Goal: Browse casually: Explore the website without a specific task or goal

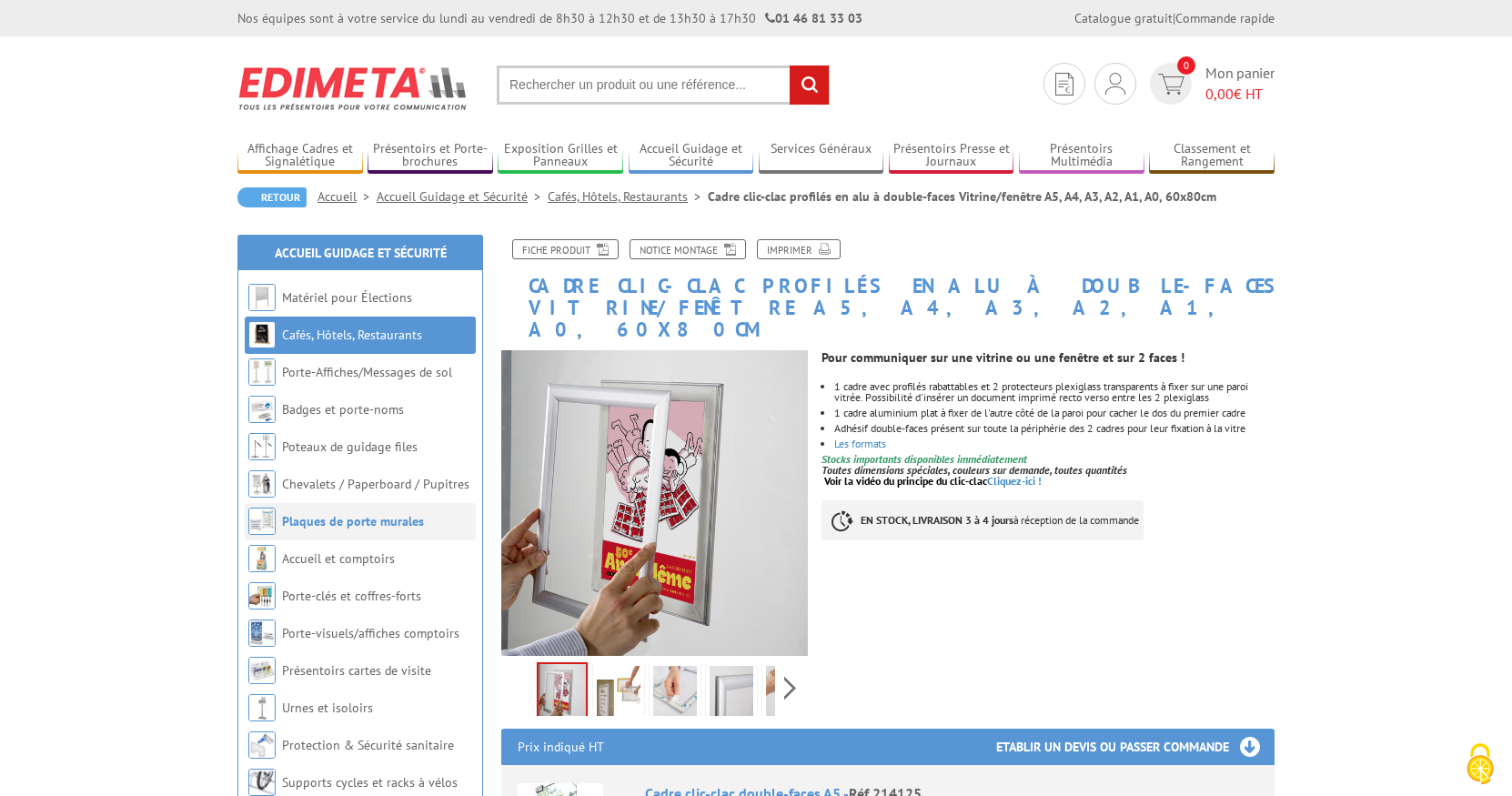
click at [364, 517] on link "Plaques de porte murales" at bounding box center [352, 521] width 142 height 16
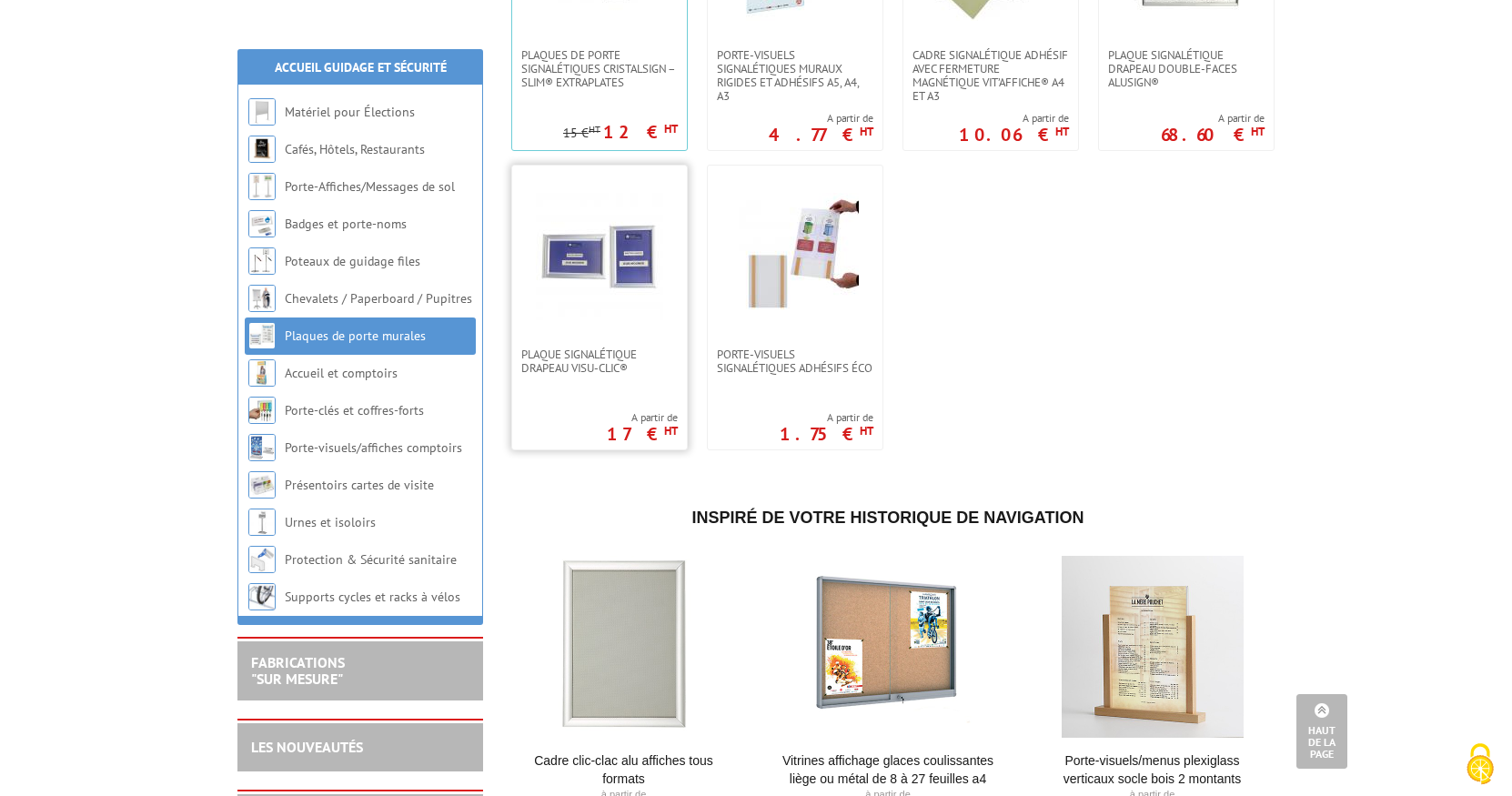
scroll to position [1092, 0]
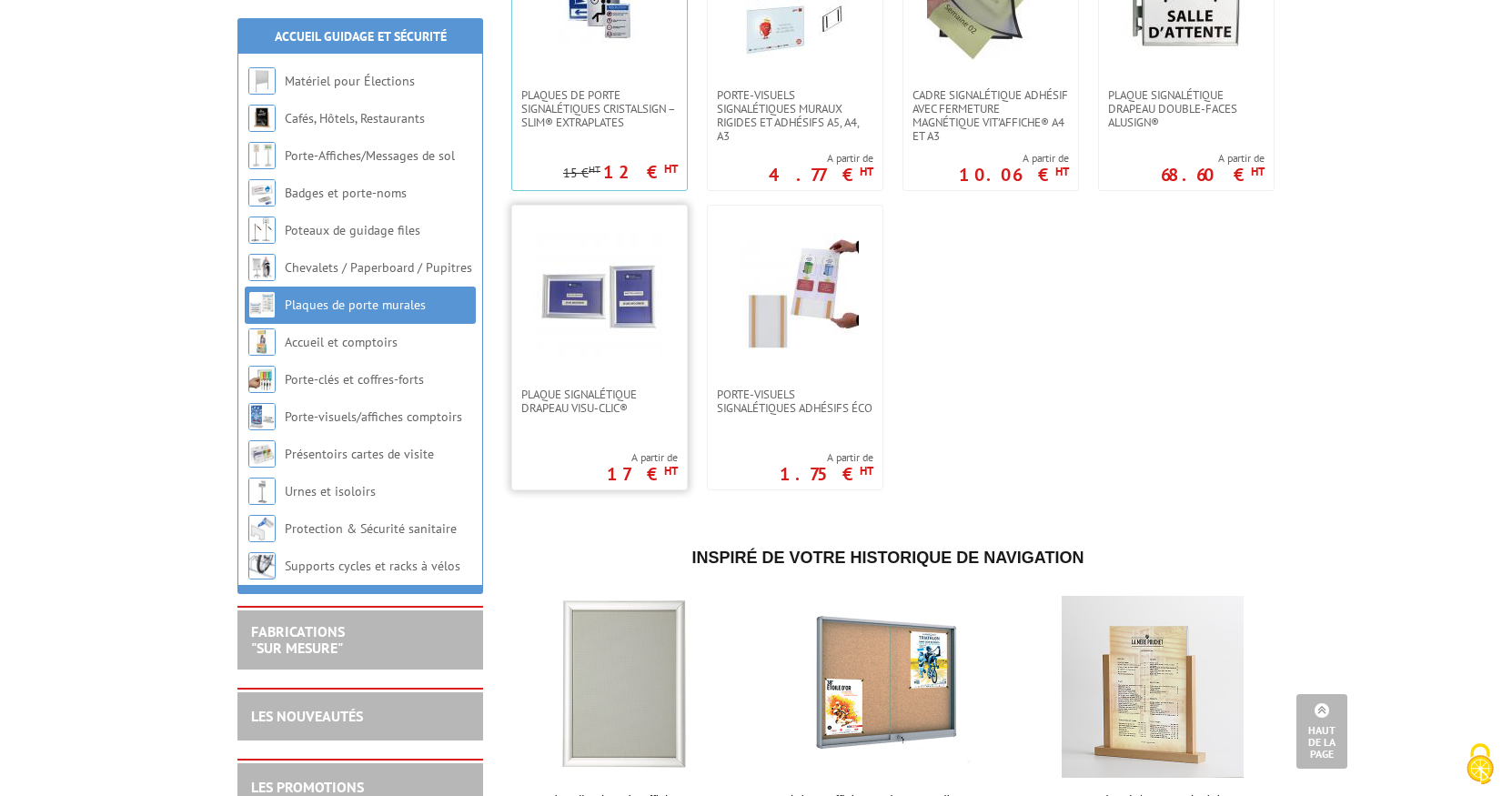
click at [600, 319] on img at bounding box center [599, 296] width 127 height 127
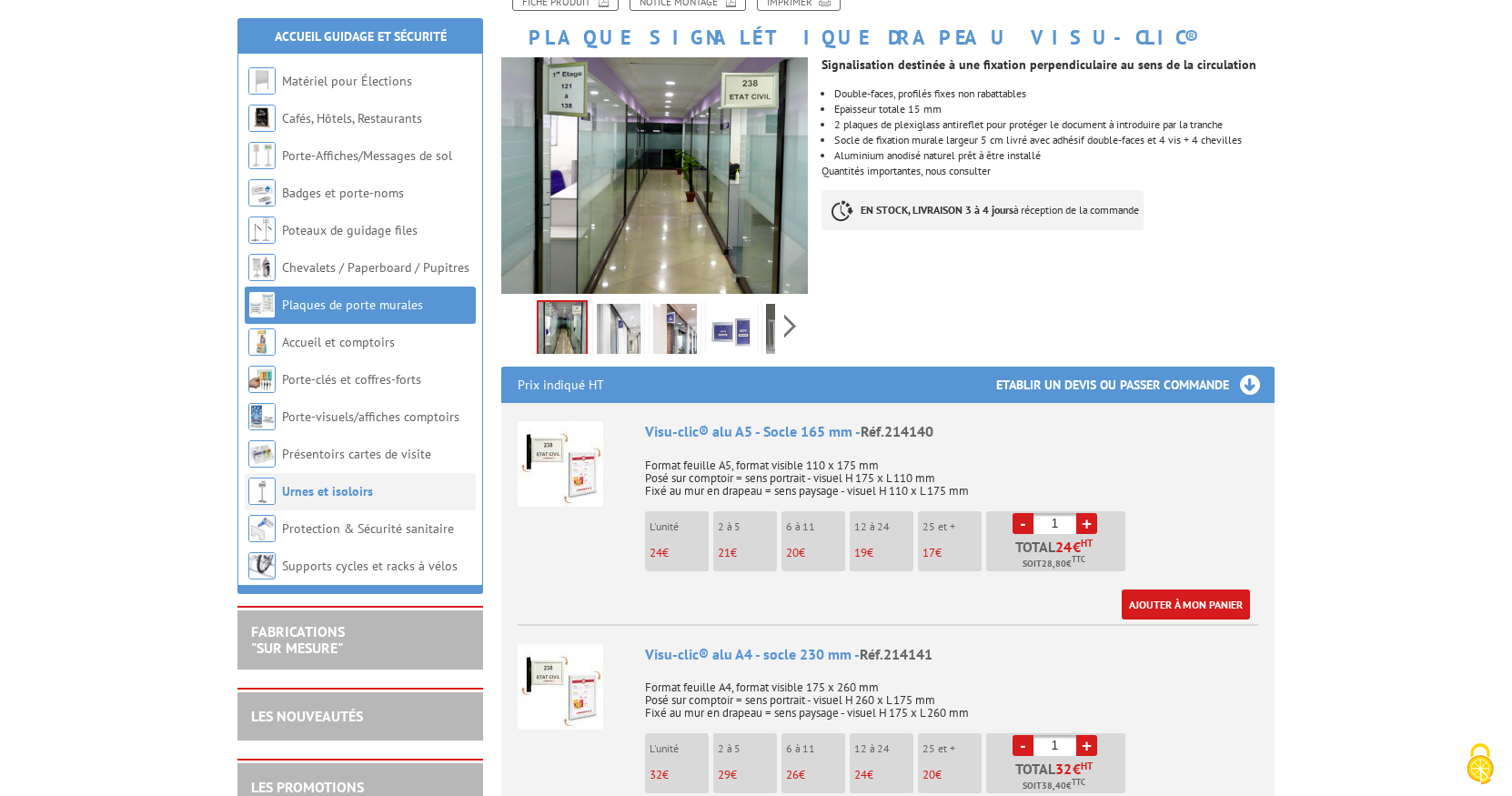
scroll to position [364, 0]
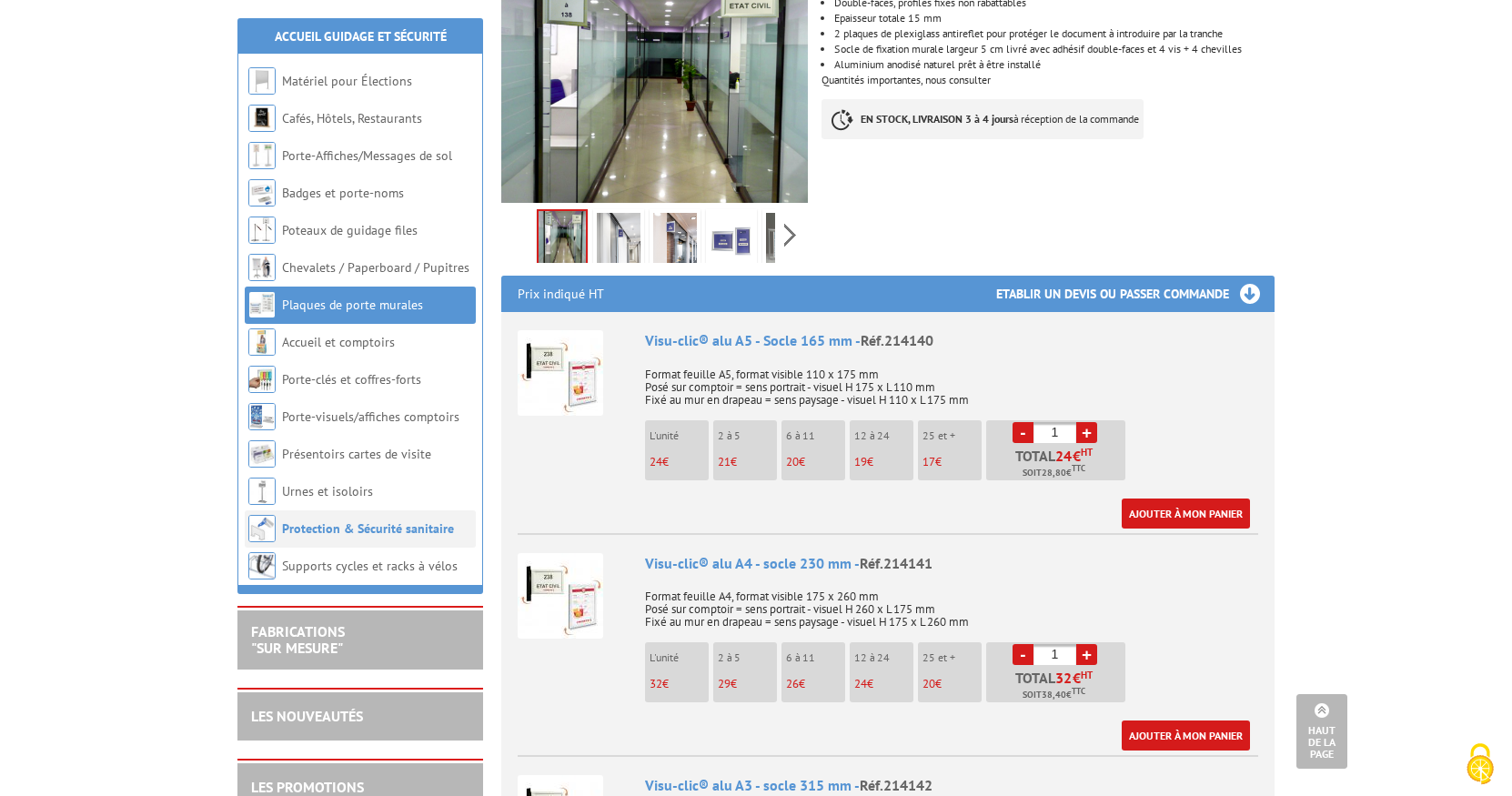
click at [336, 526] on link "Protection & Sécurité sanitaire" at bounding box center [368, 528] width 172 height 16
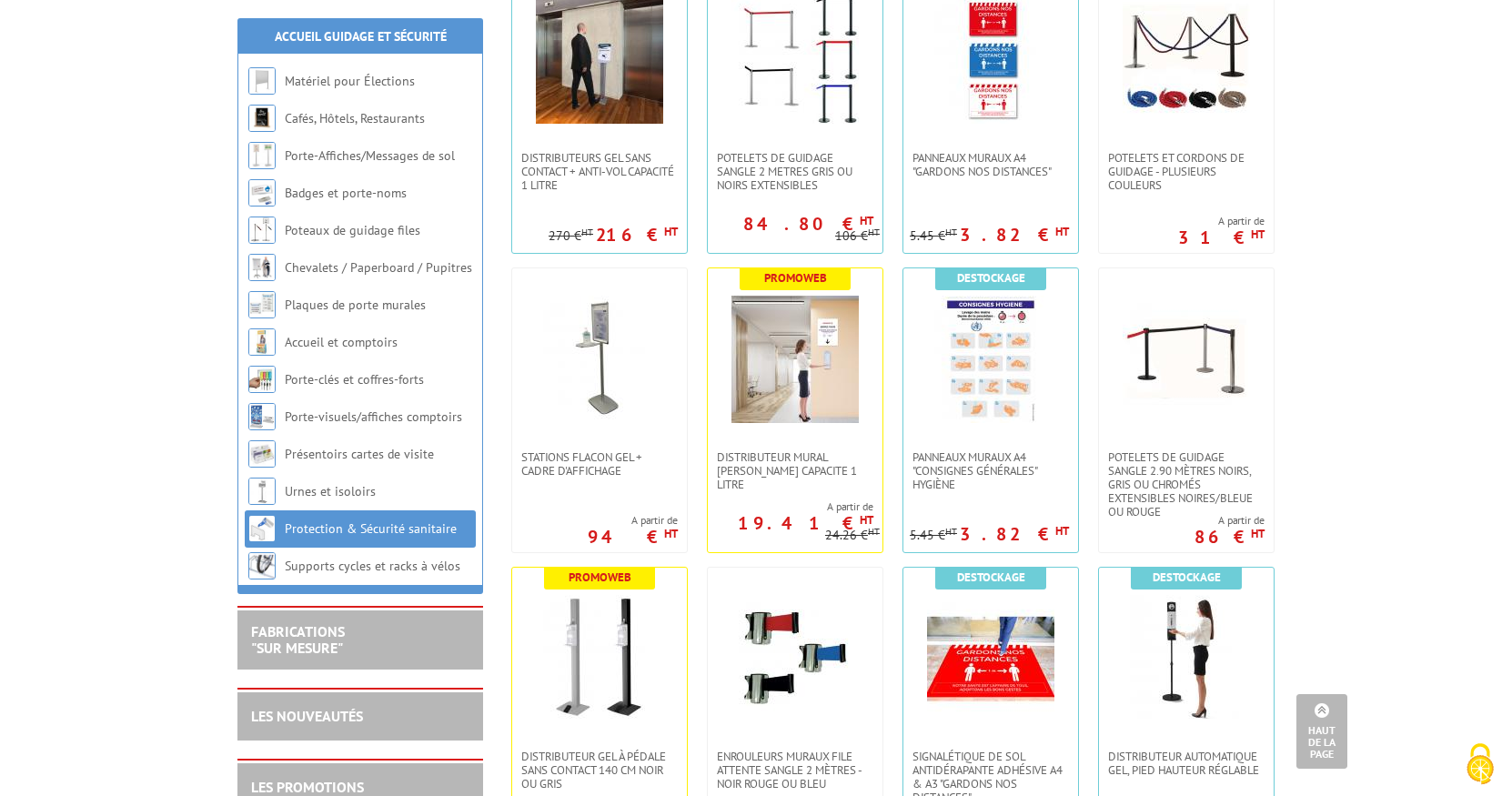
scroll to position [1366, 0]
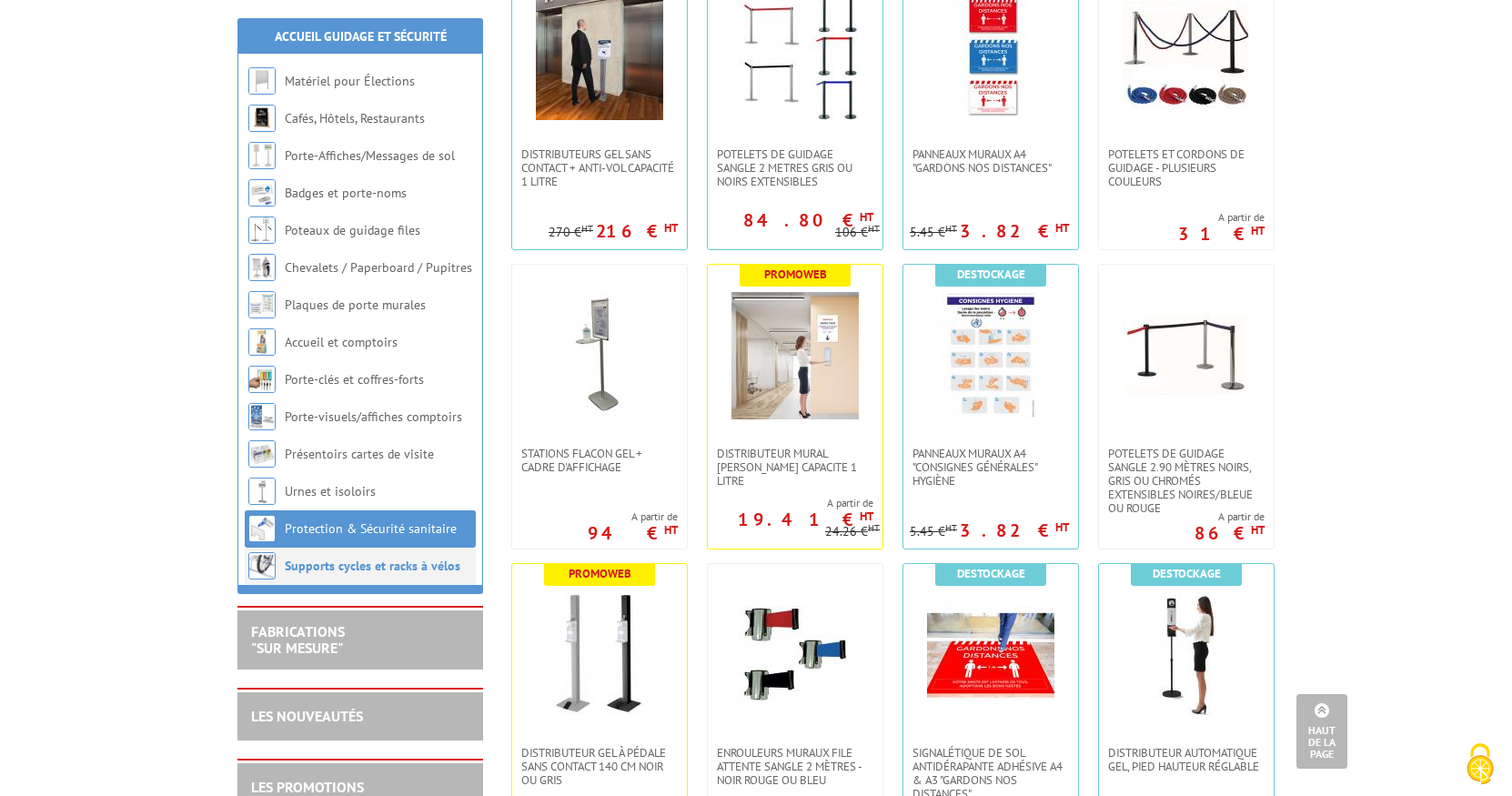
click at [297, 563] on link "Supports cycles et racks à vélos" at bounding box center [373, 566] width 176 height 16
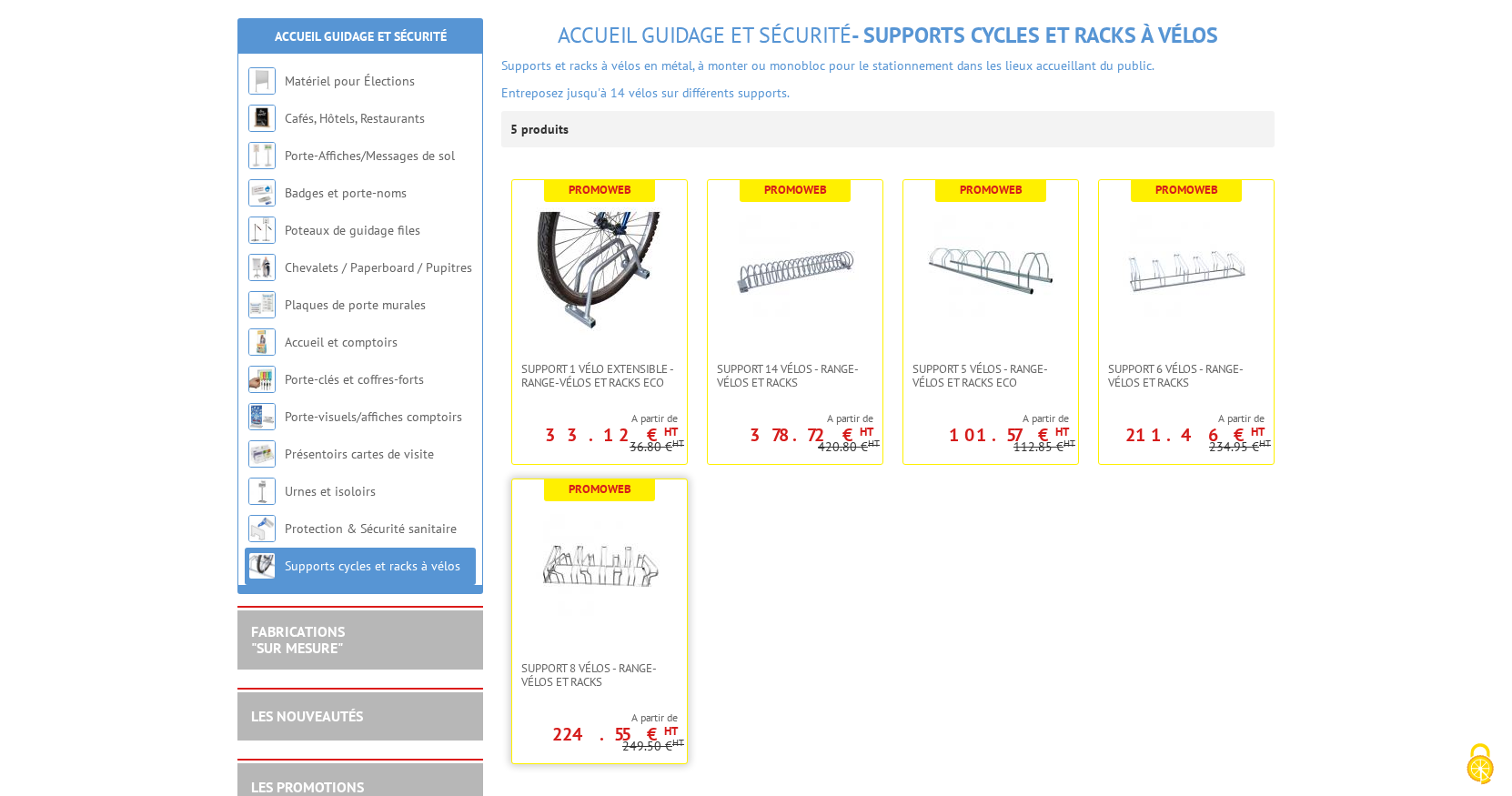
scroll to position [273, 0]
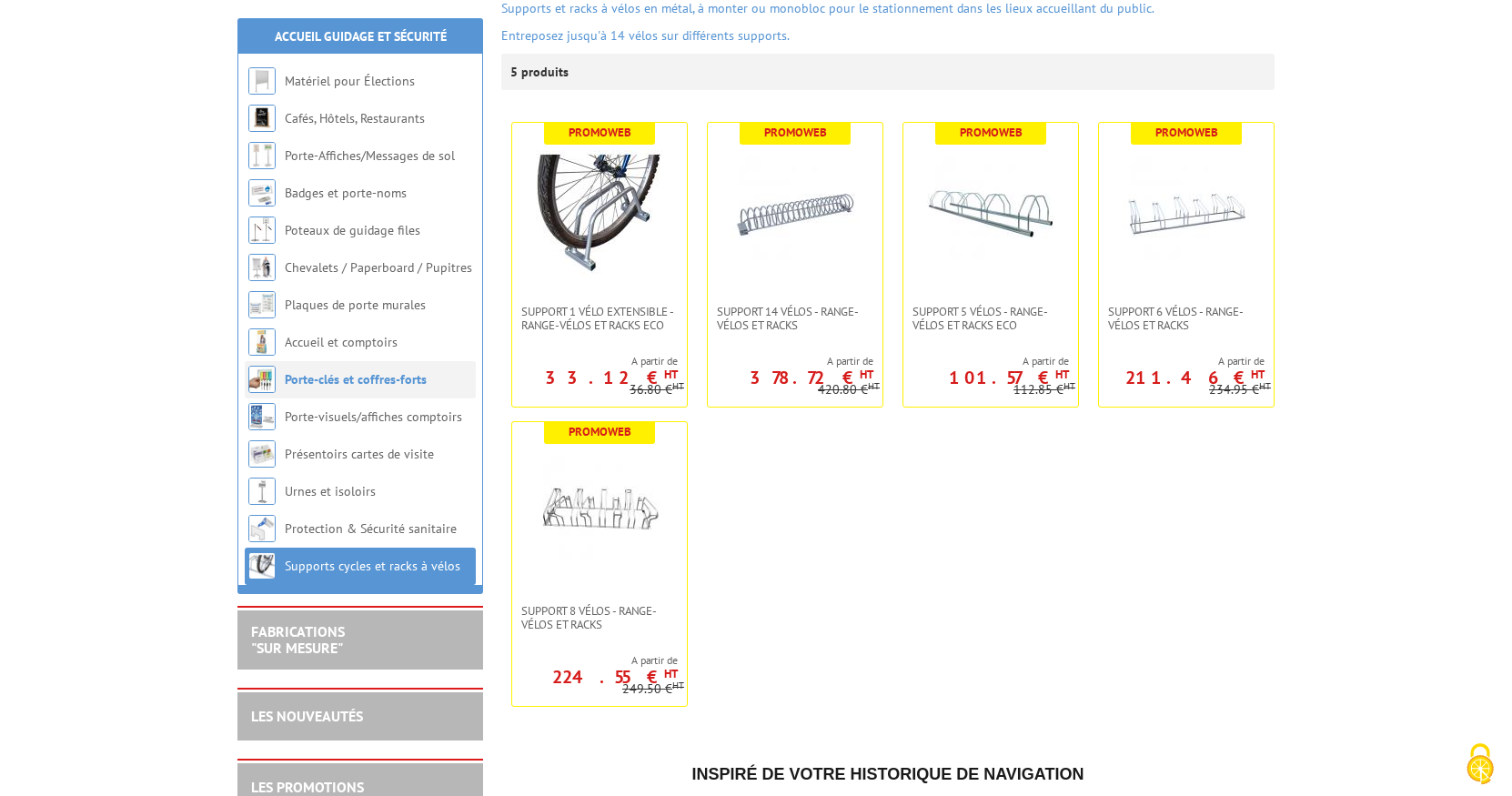
click at [311, 373] on link "Porte-clés et coffres-forts" at bounding box center [355, 379] width 142 height 16
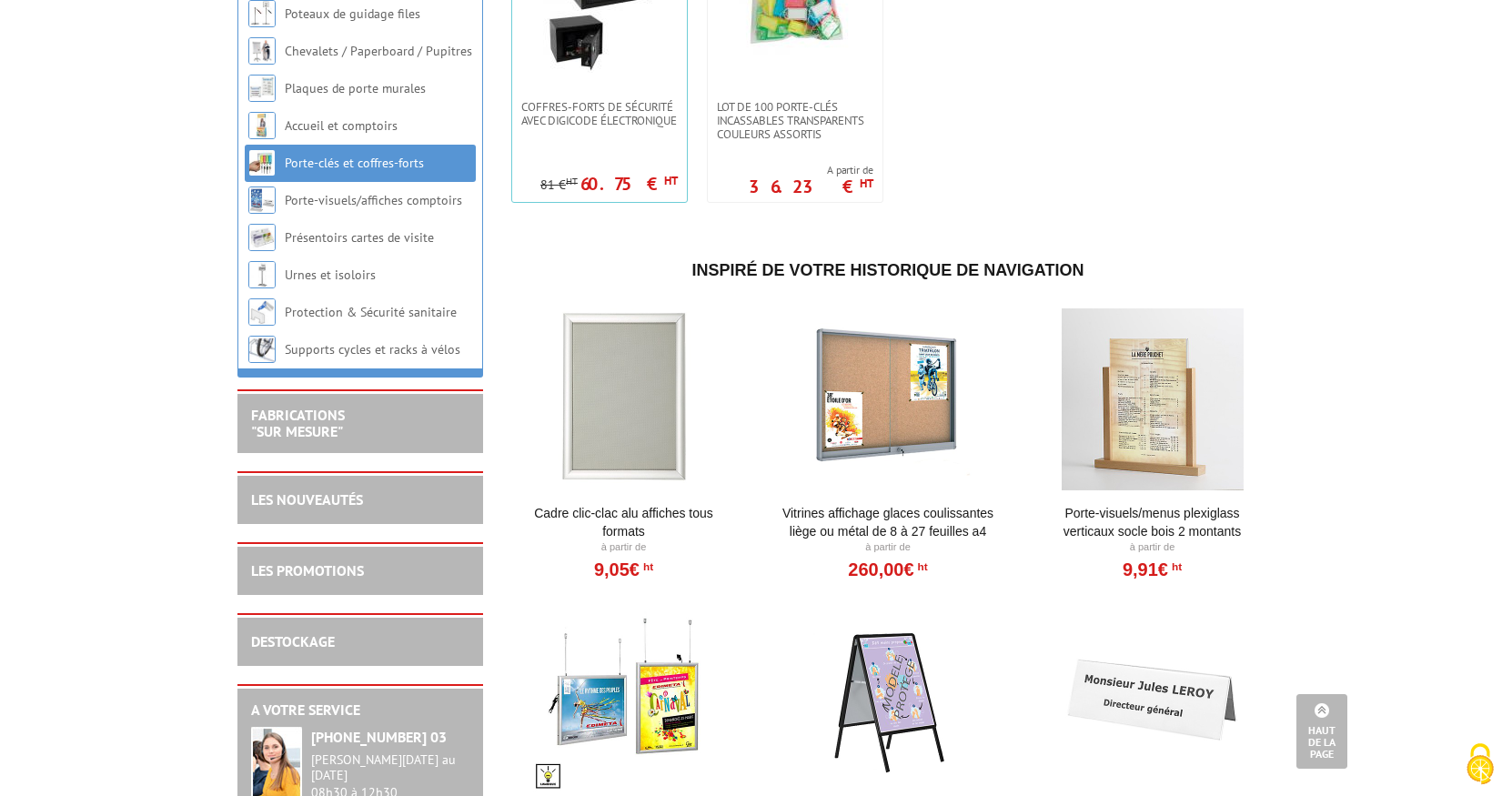
scroll to position [819, 0]
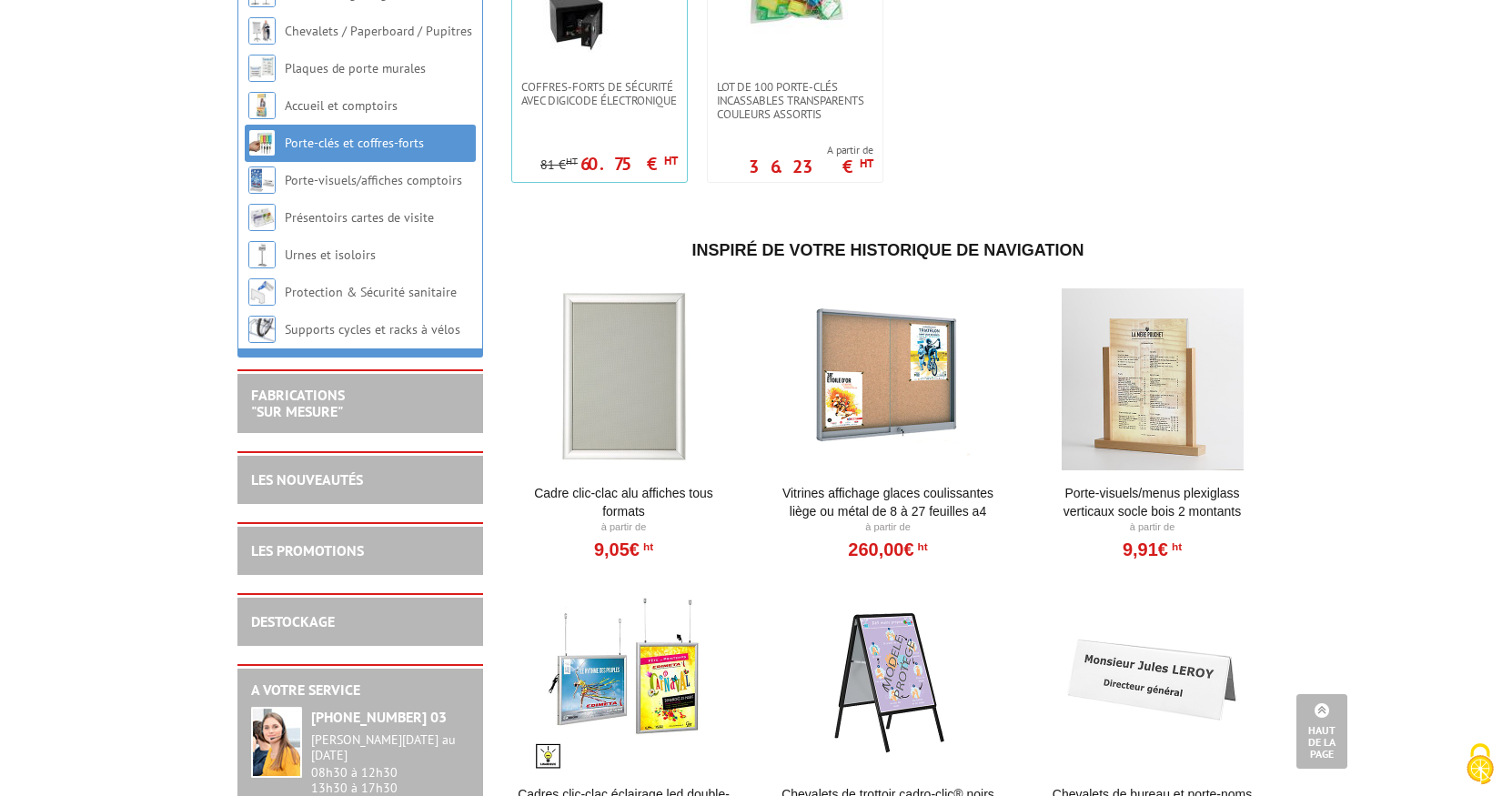
click at [651, 416] on div at bounding box center [623, 379] width 224 height 182
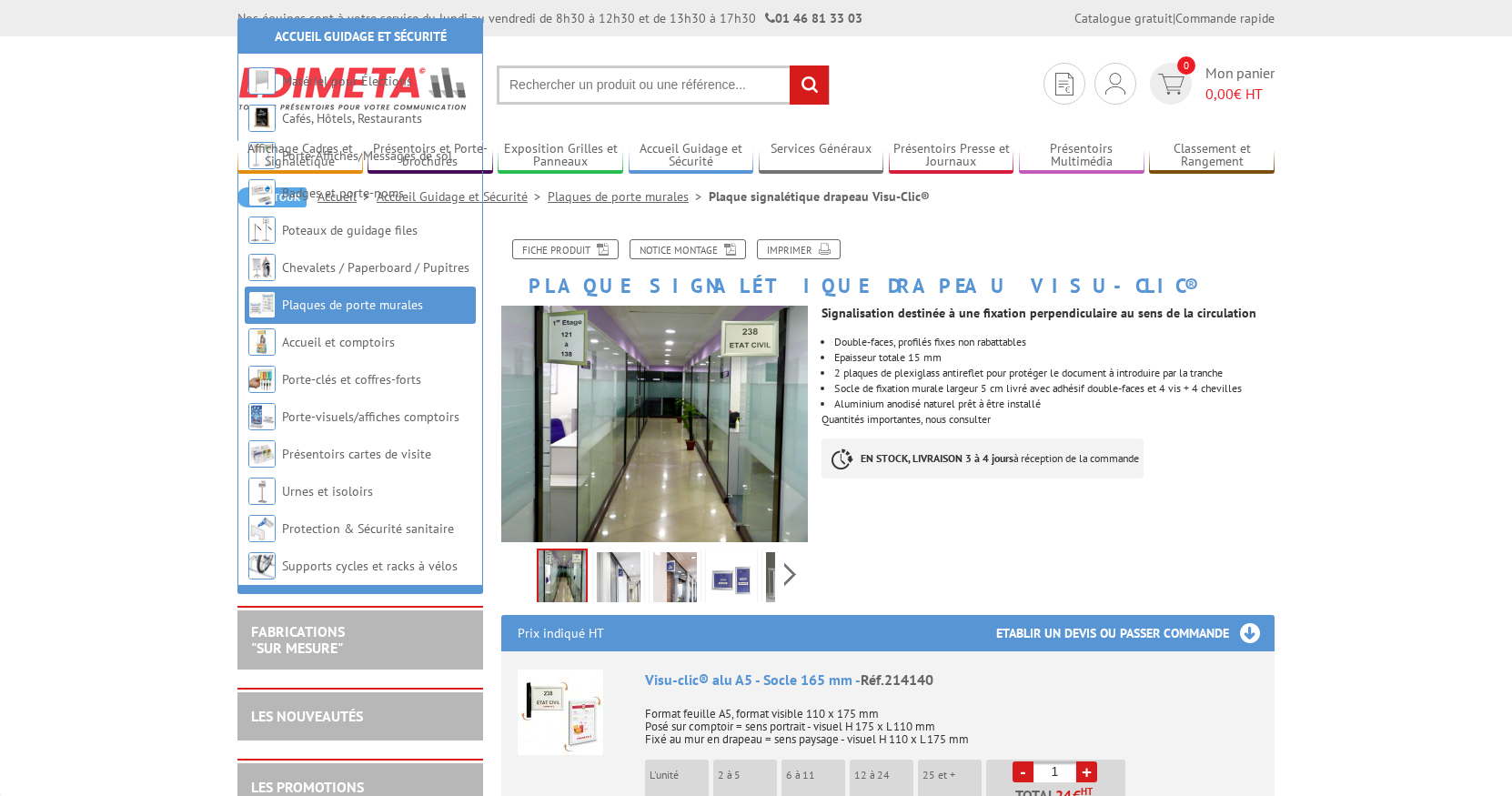
scroll to position [364, 0]
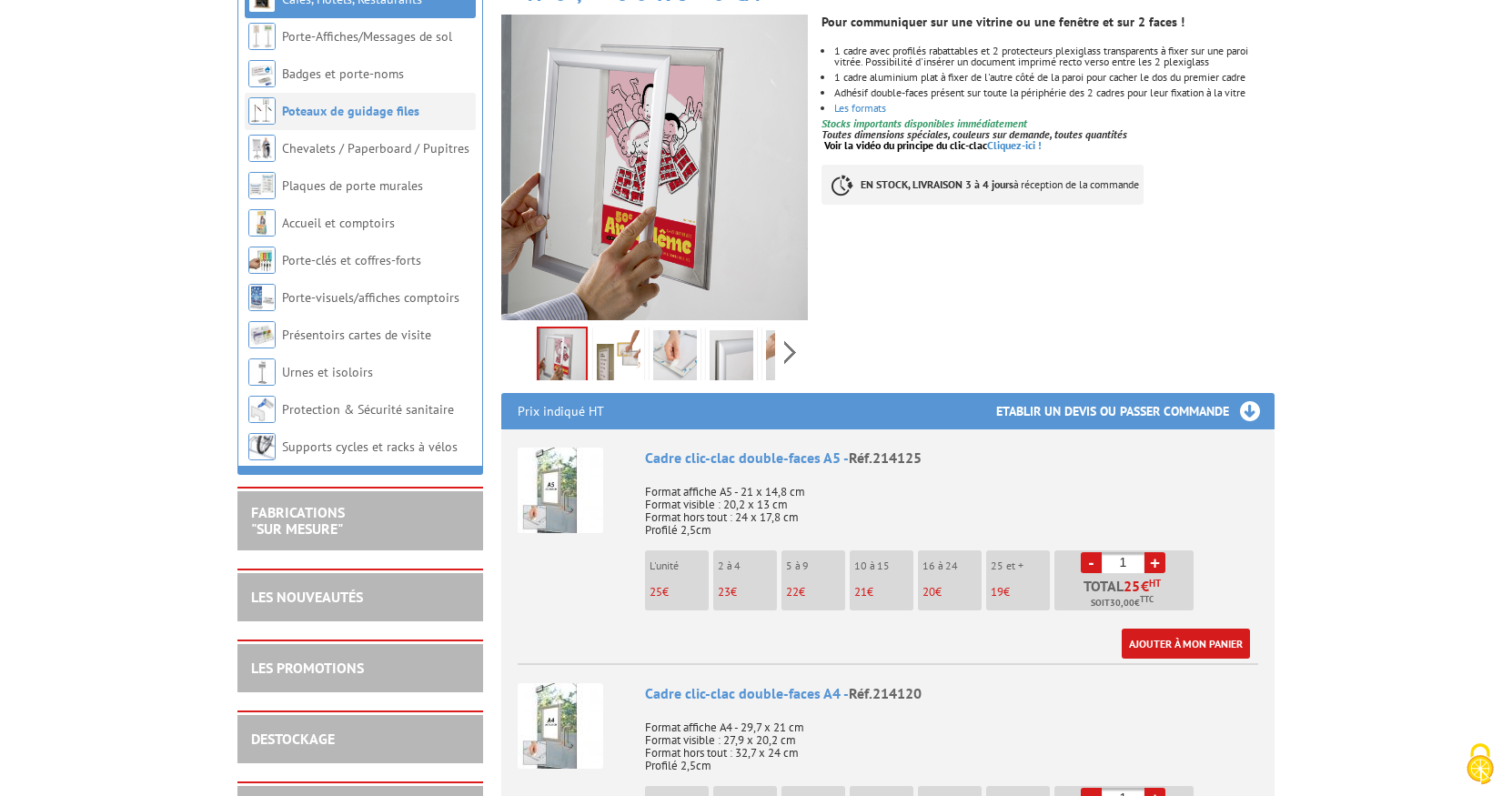
scroll to position [364, 0]
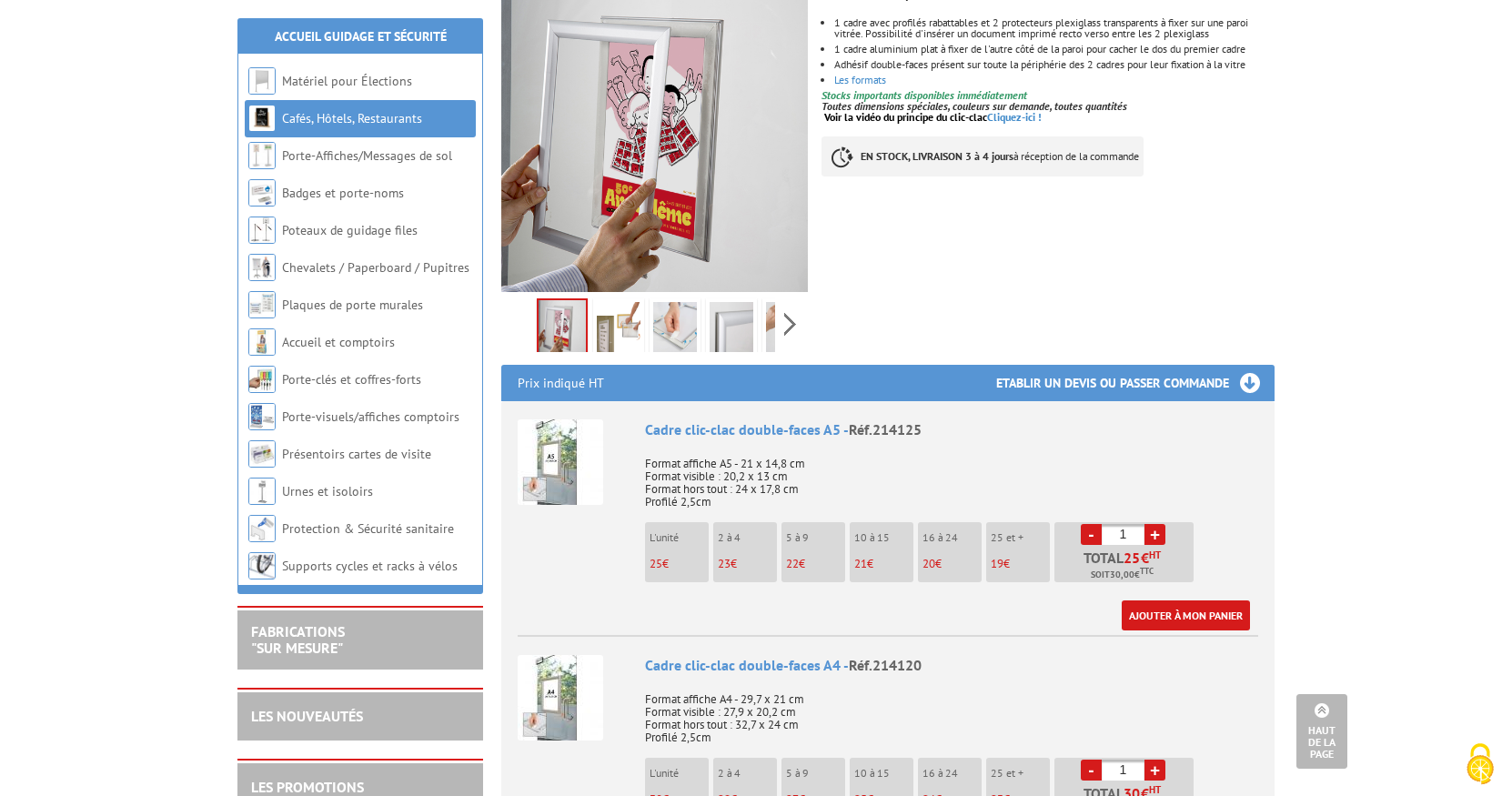
click at [550, 439] on img at bounding box center [561, 463] width 86 height 86
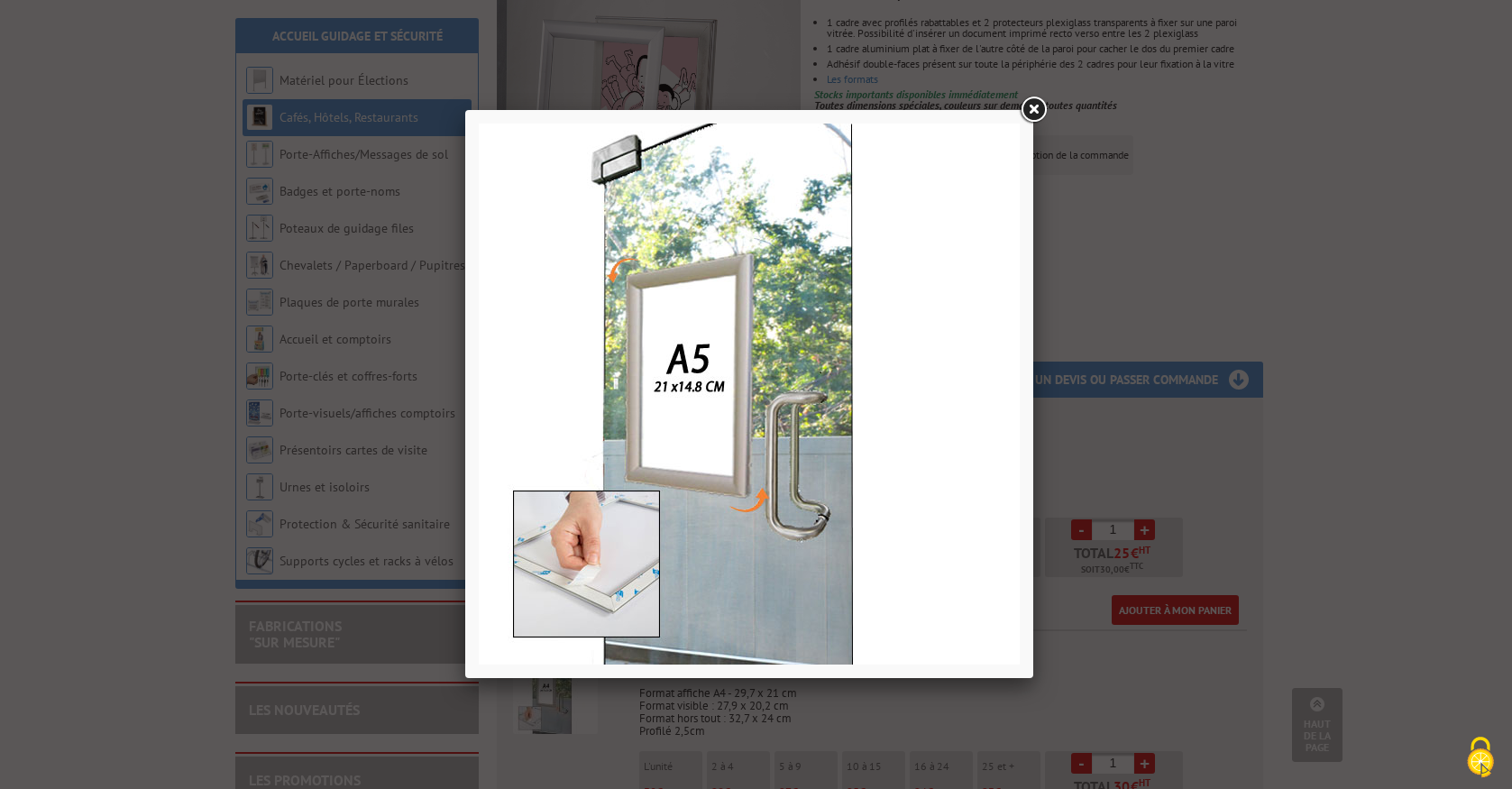
click at [489, 422] on img at bounding box center [749, 393] width 541 height 541
click at [1032, 105] on link at bounding box center [1033, 110] width 32 height 32
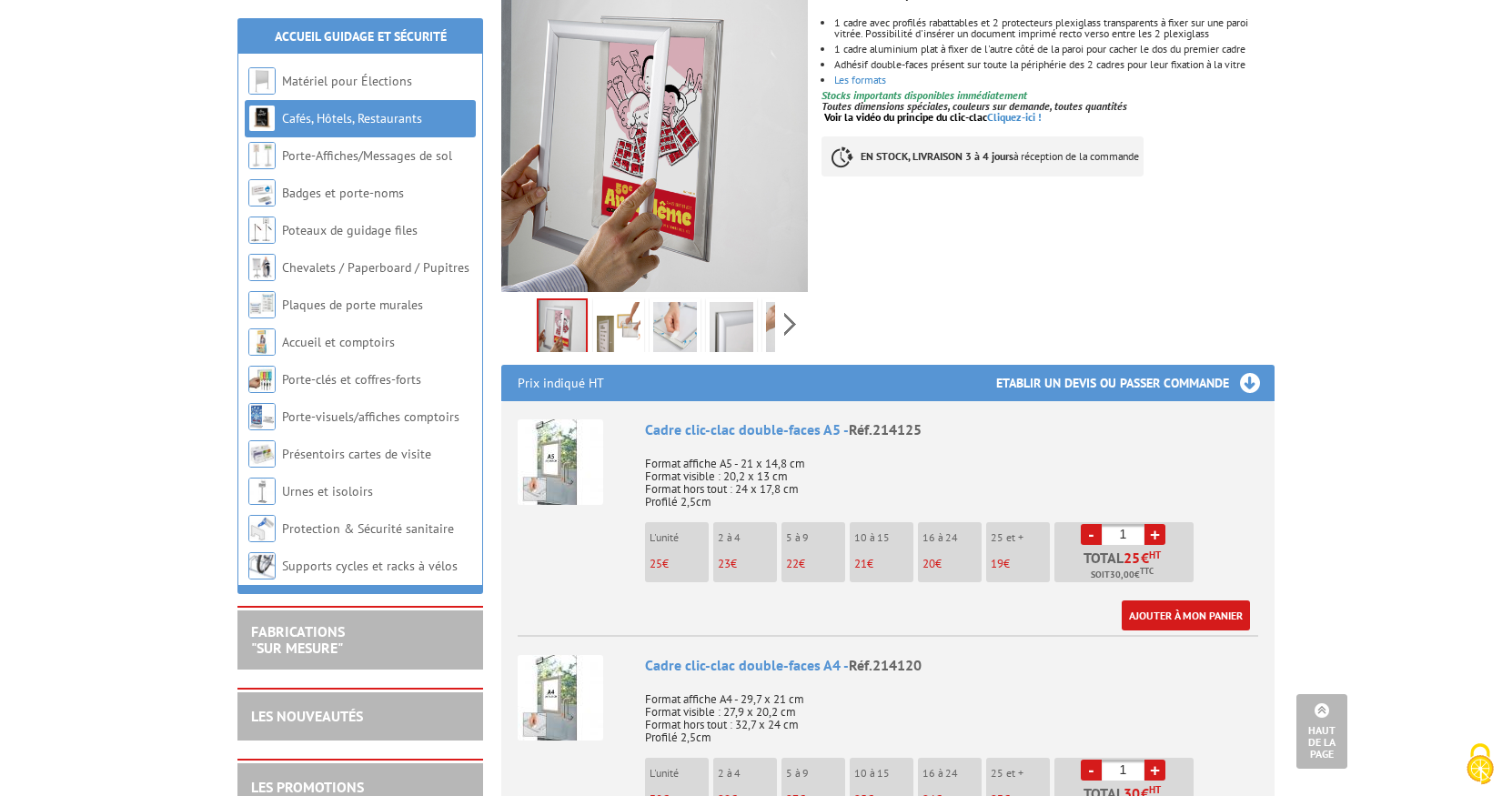
click at [545, 442] on img at bounding box center [561, 463] width 86 height 86
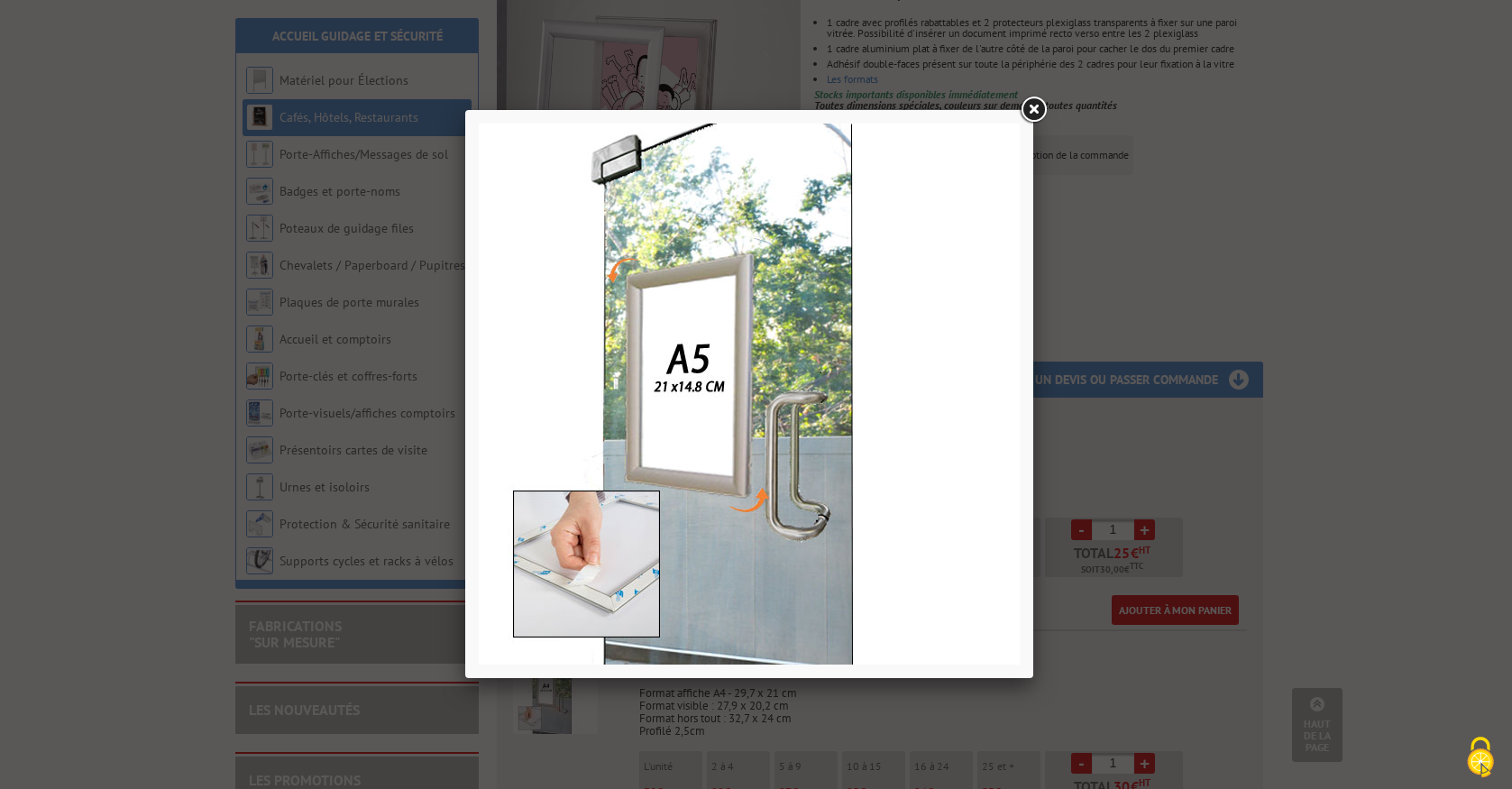
click at [1029, 102] on link at bounding box center [1033, 110] width 32 height 32
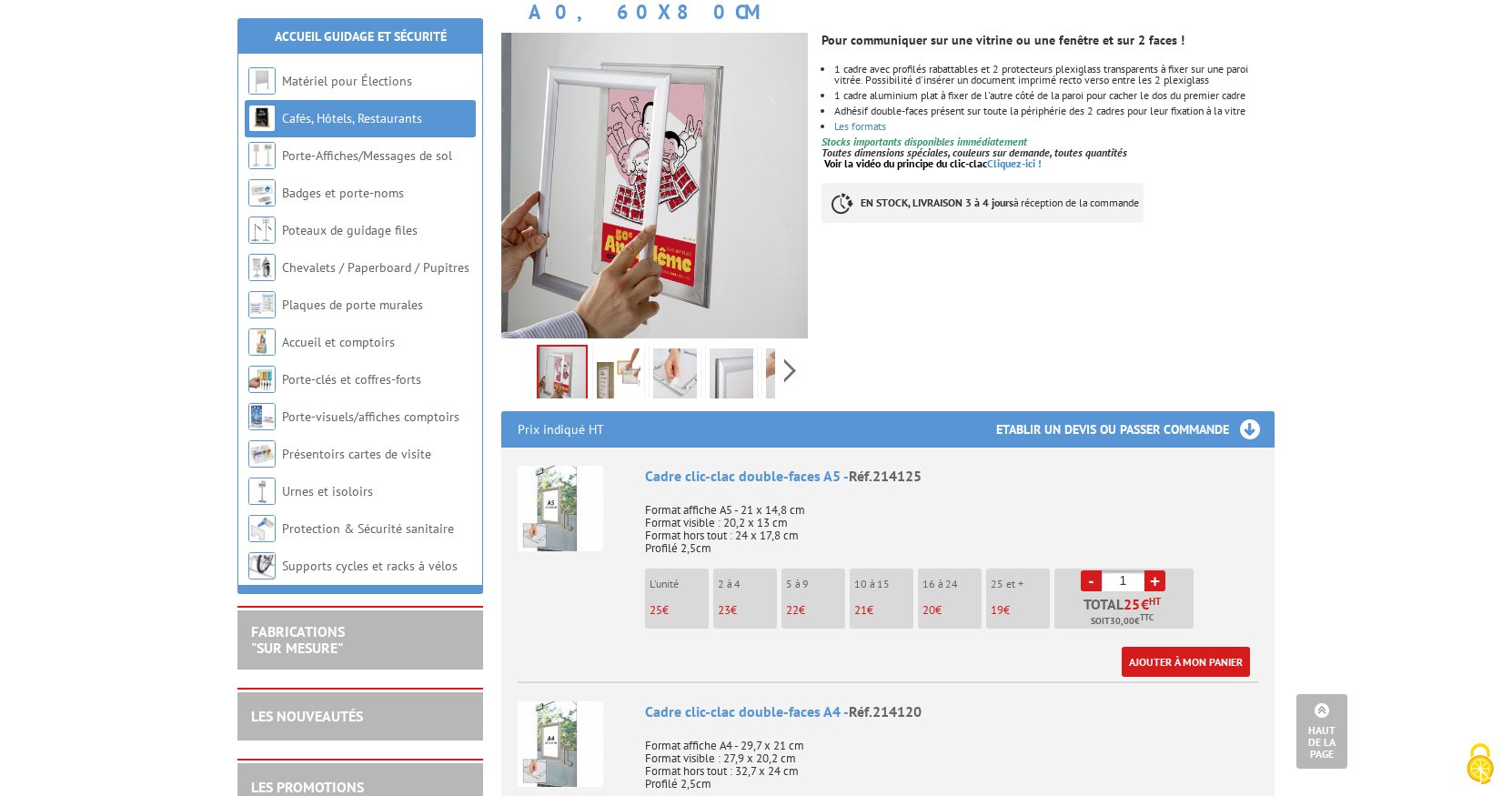
scroll to position [273, 0]
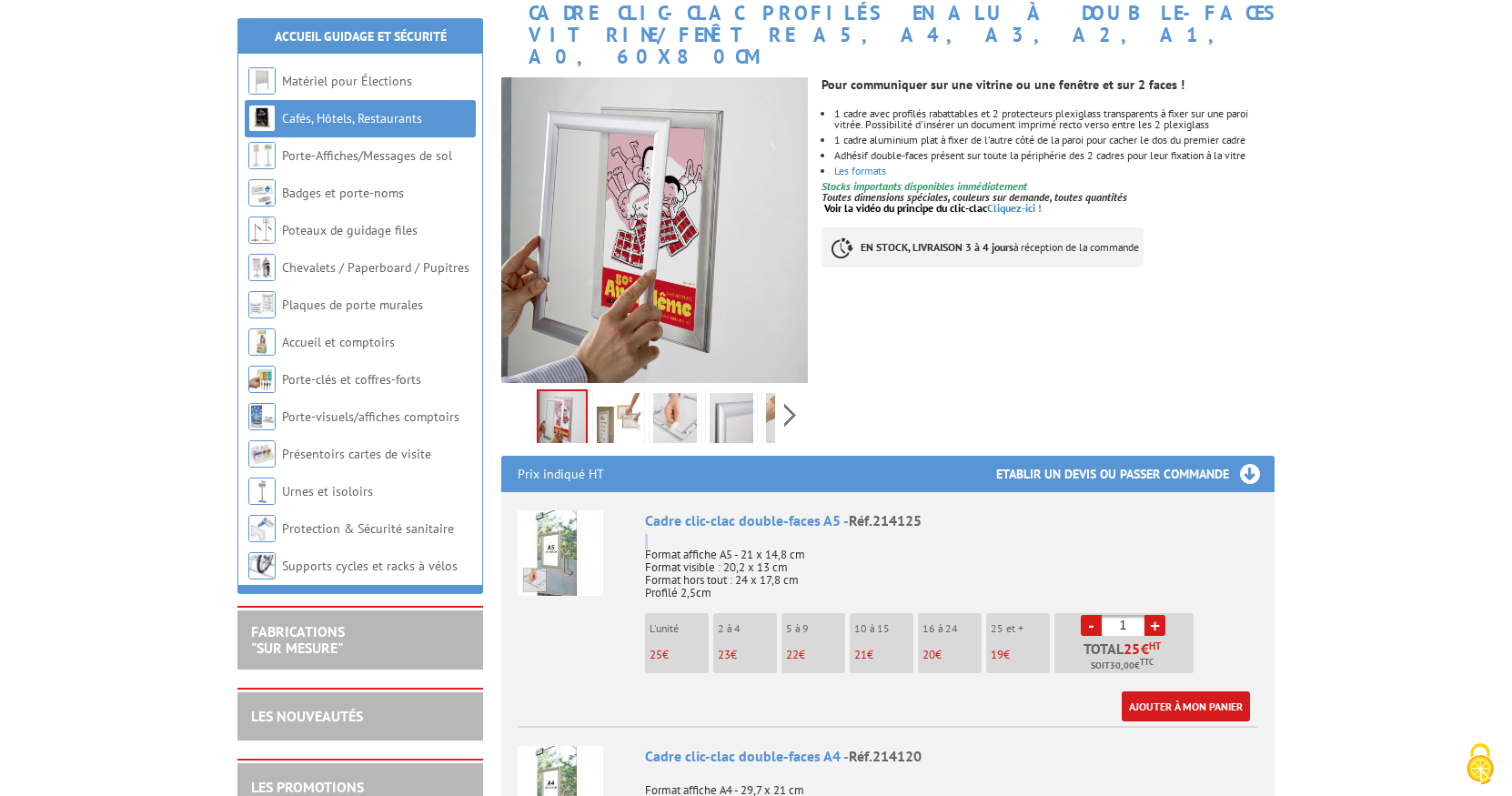
drag, startPoint x: 932, startPoint y: 499, endPoint x: 759, endPoint y: 510, distance: 173.3
click at [759, 510] on div "Cadre clic-clac double-faces A5 - Réf.214125 Format affiche A5 - 21 x 14,8 cm F…" at bounding box center [951, 615] width 613 height 211
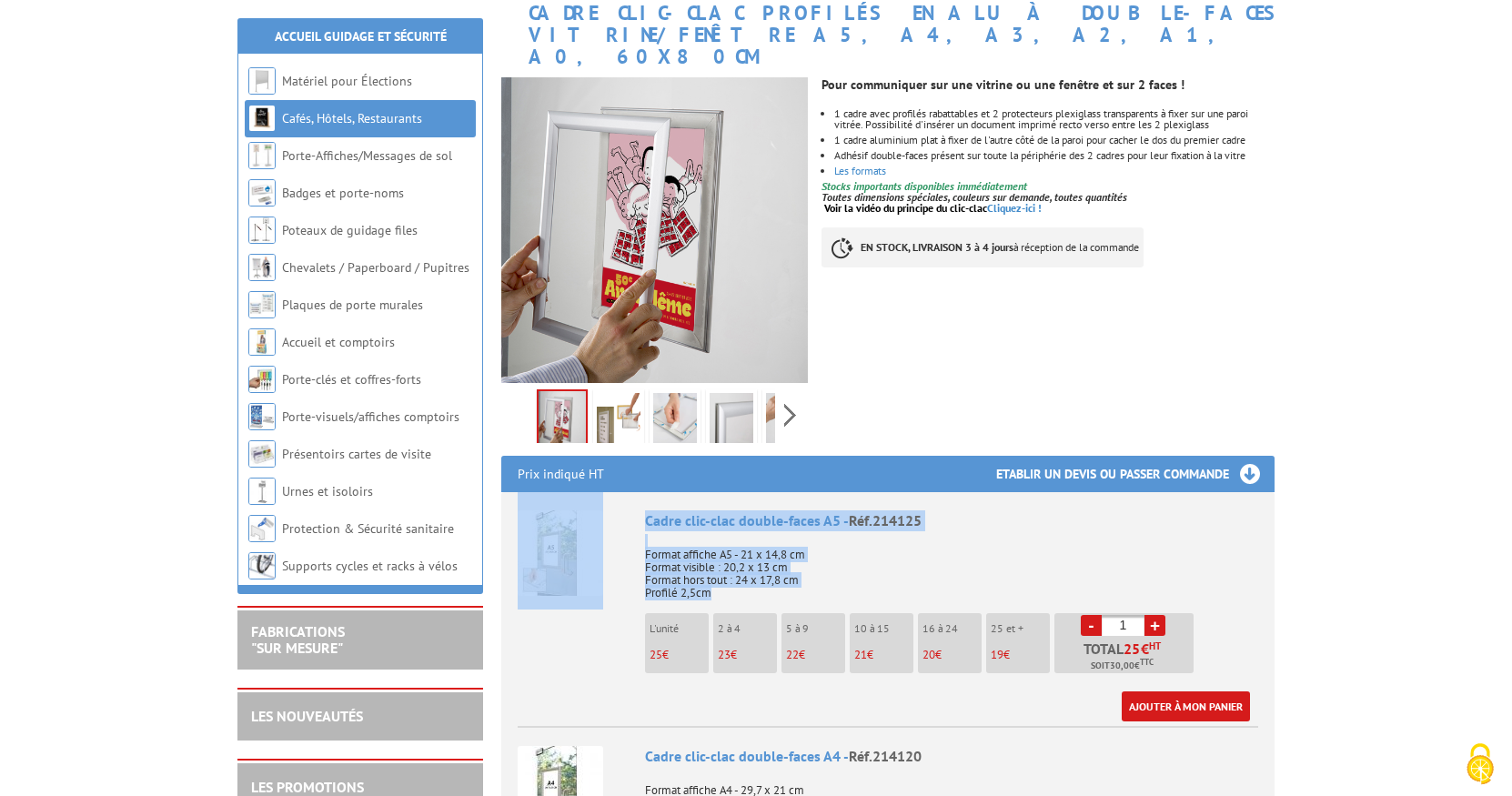
drag, startPoint x: 725, startPoint y: 577, endPoint x: 529, endPoint y: 567, distance: 196.3
click at [529, 567] on li "Cadre clic-clac double-faces A5 - Réf.214125 Format affiche A5 - 21 x 14,8 cm F…" at bounding box center [887, 607] width 740 height 229
copy li "Cadre clic-clac double-faces A5 - Réf.214125 Format affiche A5 - 21 x 14,8 cm F…"
click at [548, 533] on img at bounding box center [561, 553] width 86 height 86
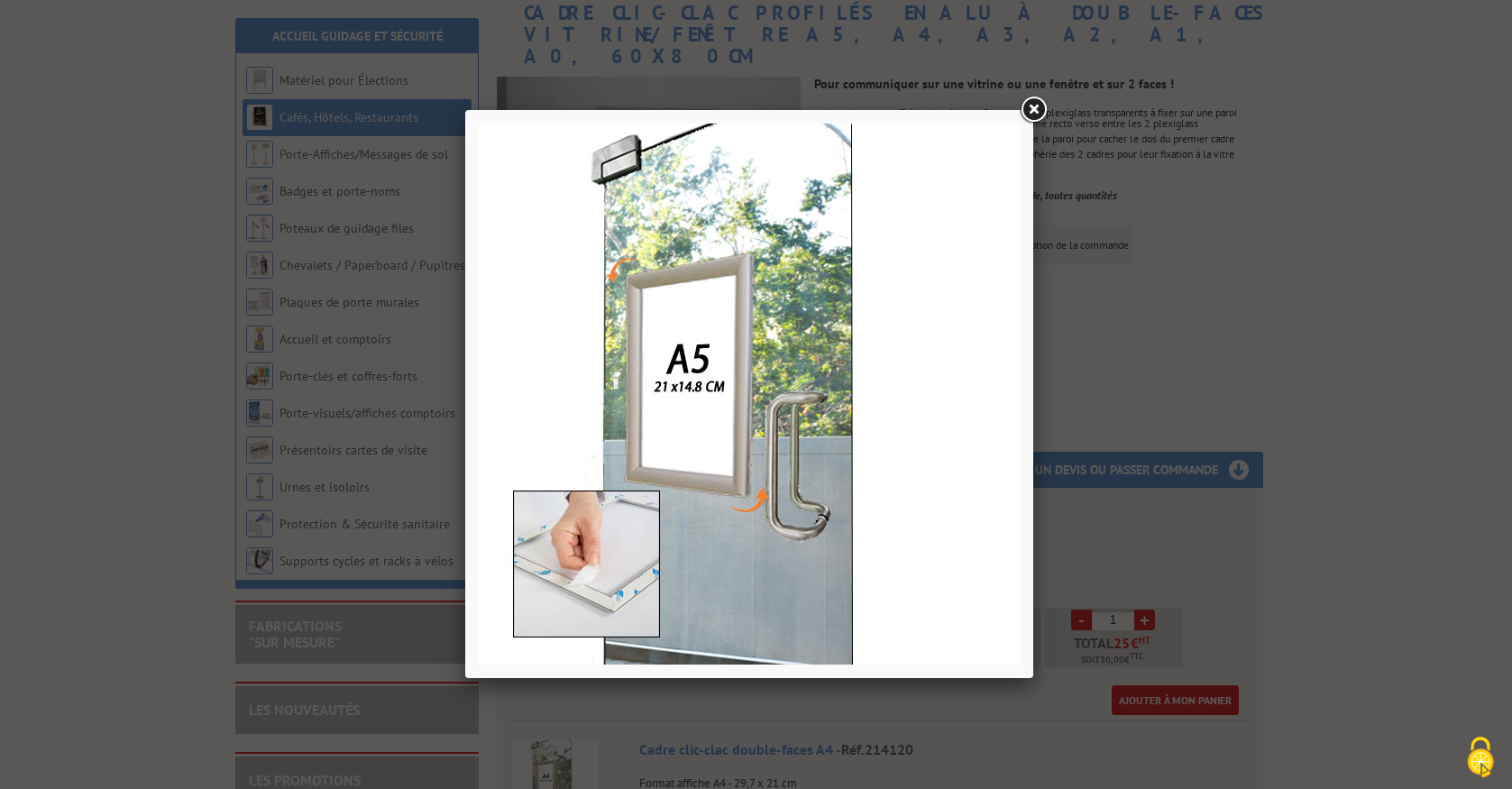
click at [1031, 107] on link at bounding box center [1033, 110] width 32 height 32
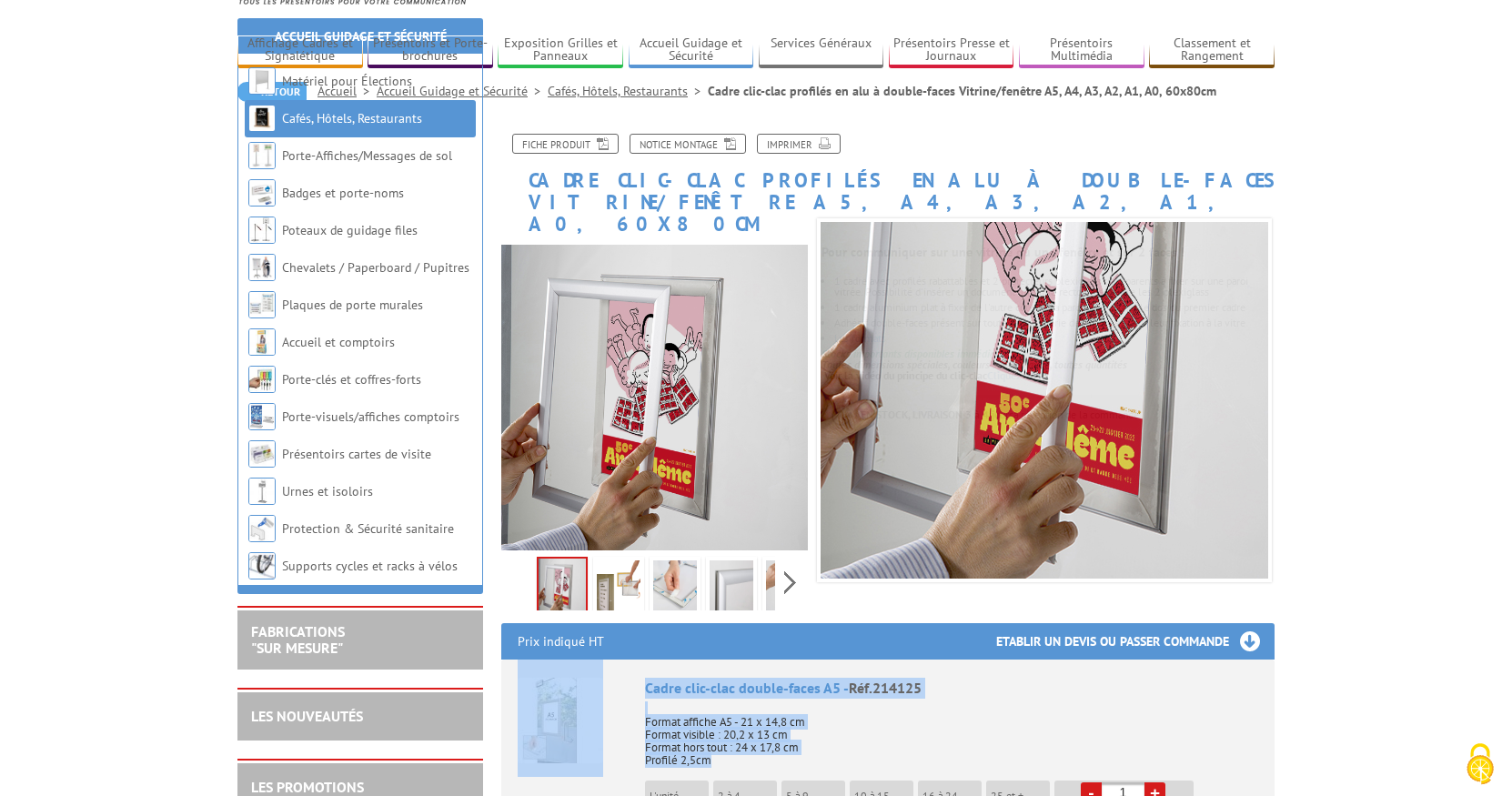
scroll to position [364, 0]
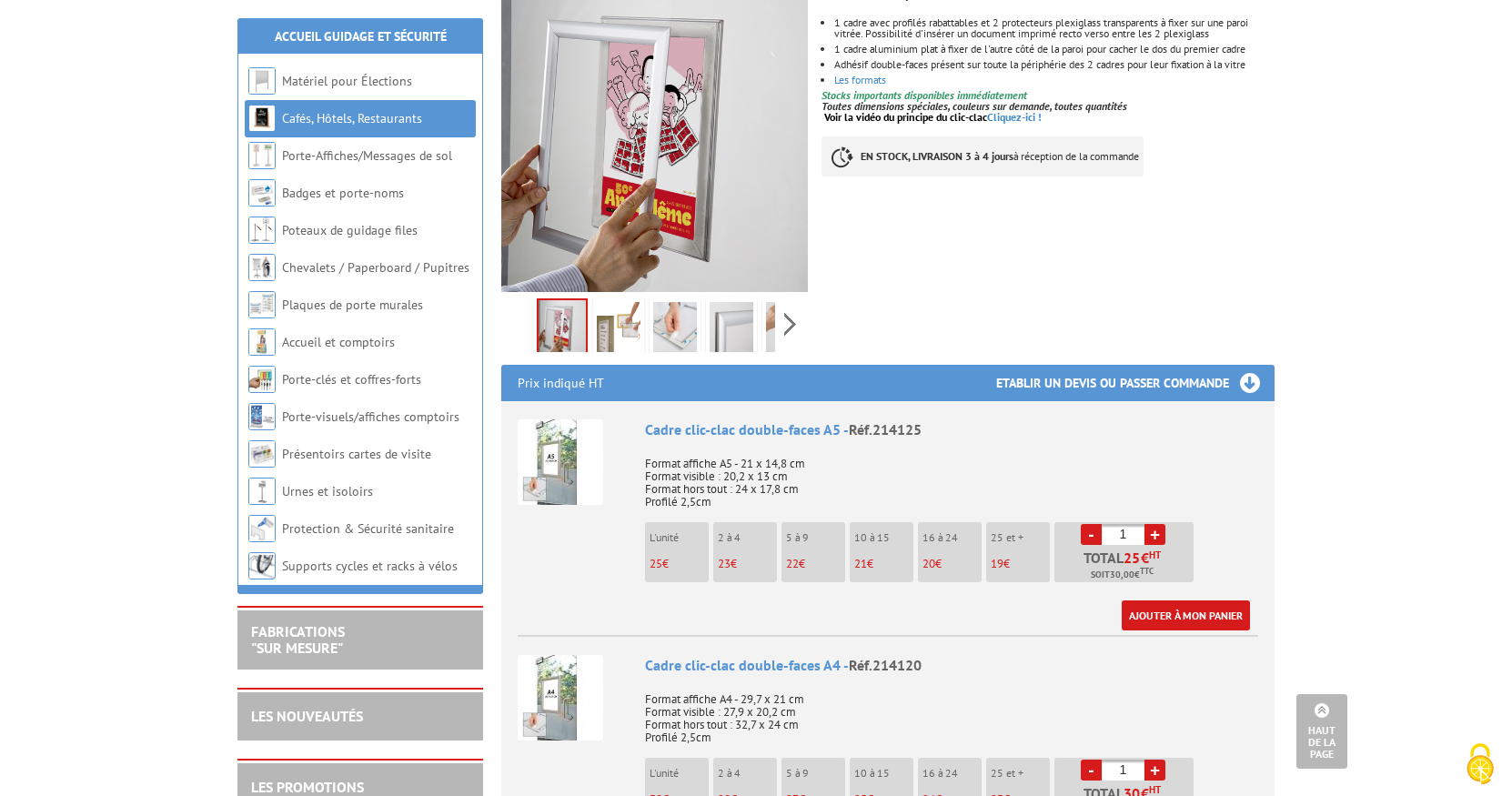
click at [534, 570] on li "Cadre clic-clac double-faces A5 - Réf.214125 Format affiche A5 - 21 x 14,8 cm F…" at bounding box center [887, 516] width 740 height 229
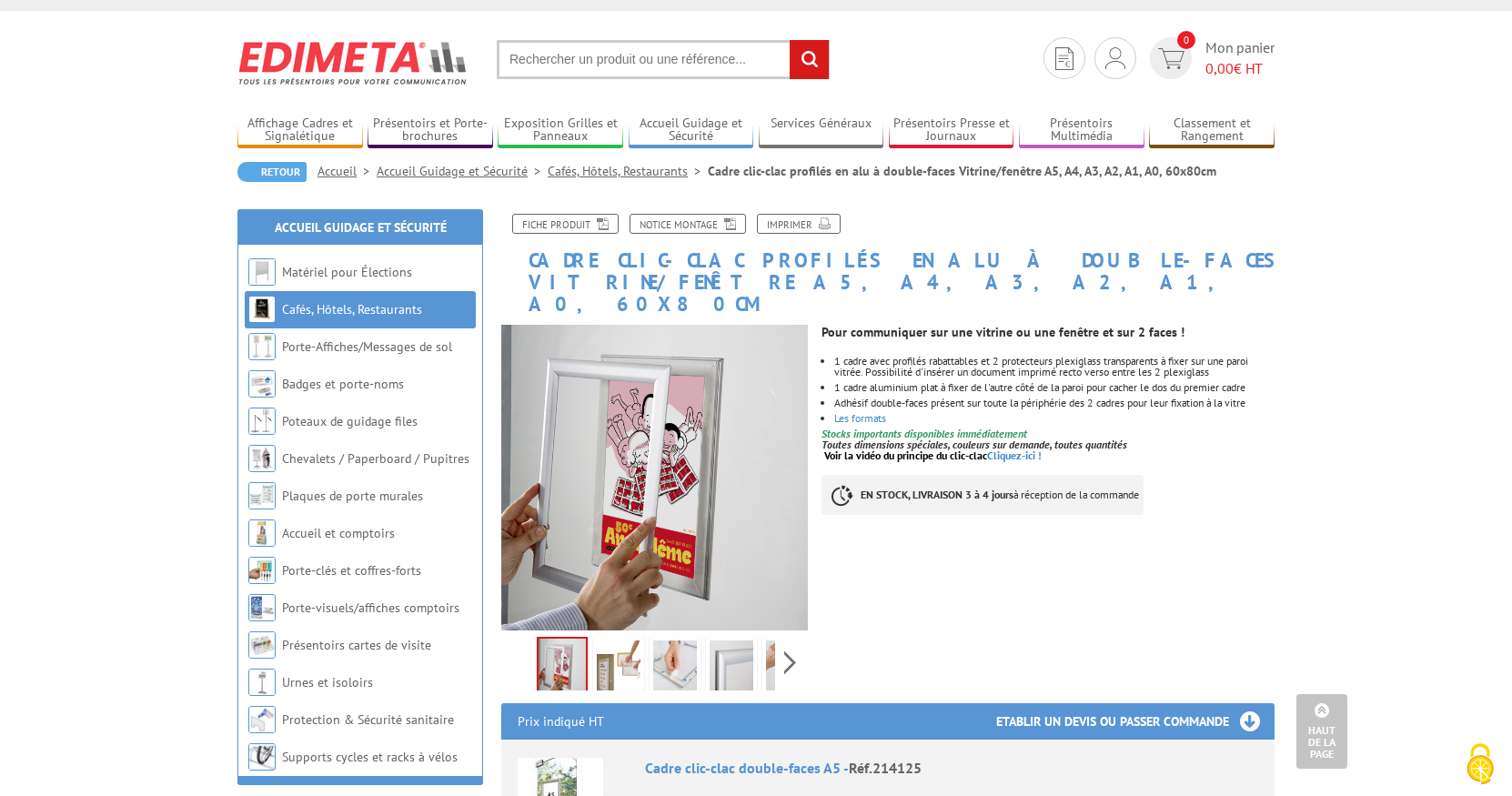
scroll to position [0, 0]
